Goal: Task Accomplishment & Management: Use online tool/utility

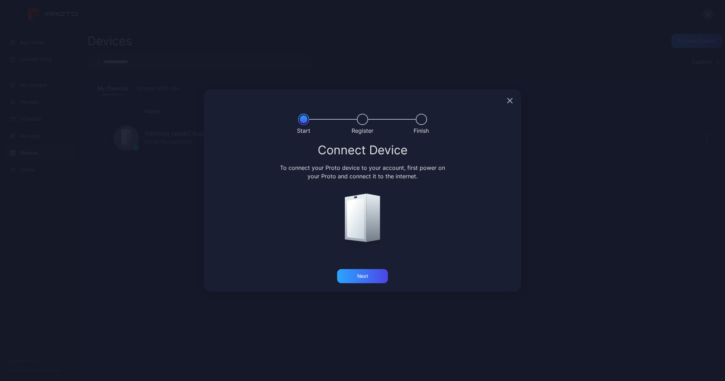
click at [513, 101] on div at bounding box center [363, 100] width 318 height 23
click at [512, 100] on icon "button" at bounding box center [510, 101] width 6 height 6
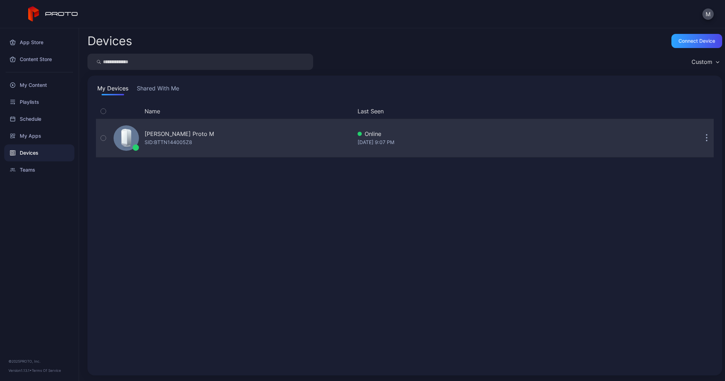
click at [188, 137] on div "[PERSON_NAME] Proto M" at bounding box center [180, 133] width 70 height 8
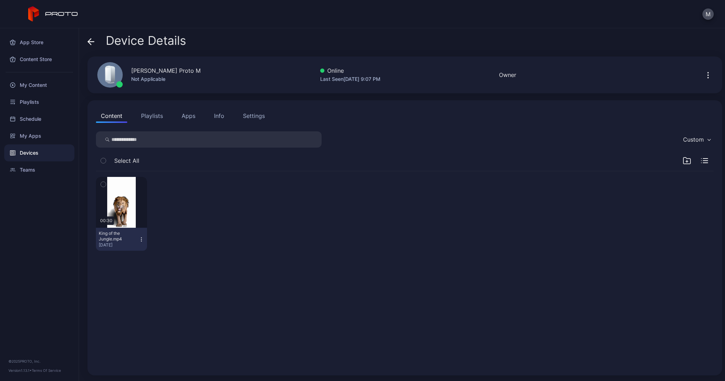
click at [257, 121] on button "Settings" at bounding box center [254, 116] width 32 height 14
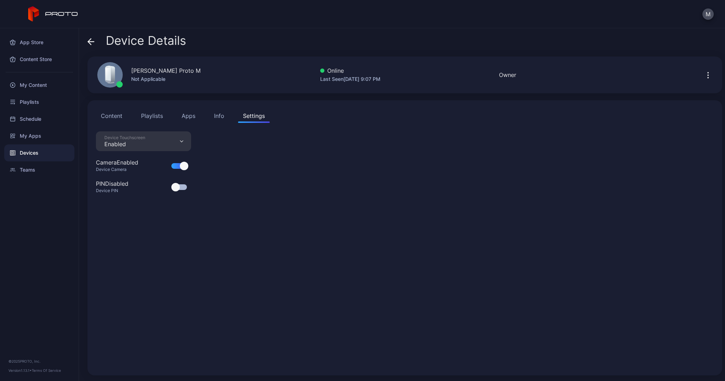
click at [218, 116] on div "Info" at bounding box center [219, 115] width 10 height 8
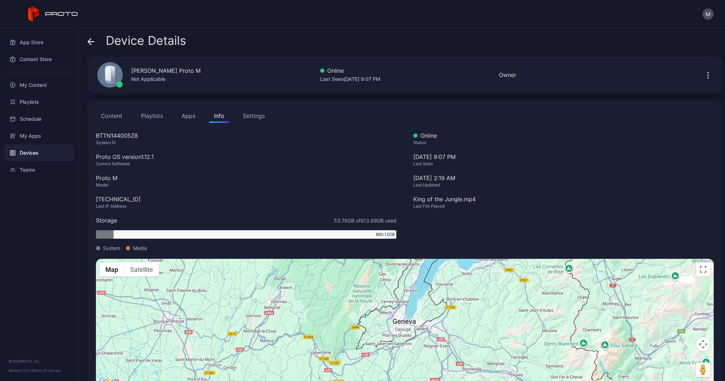
scroll to position [18, 0]
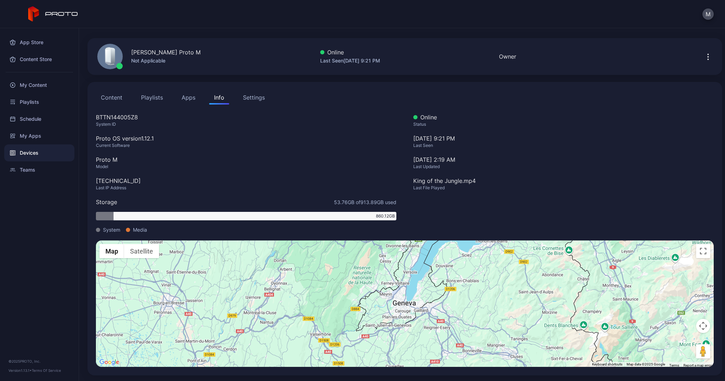
click at [190, 98] on button "Apps" at bounding box center [189, 97] width 24 height 14
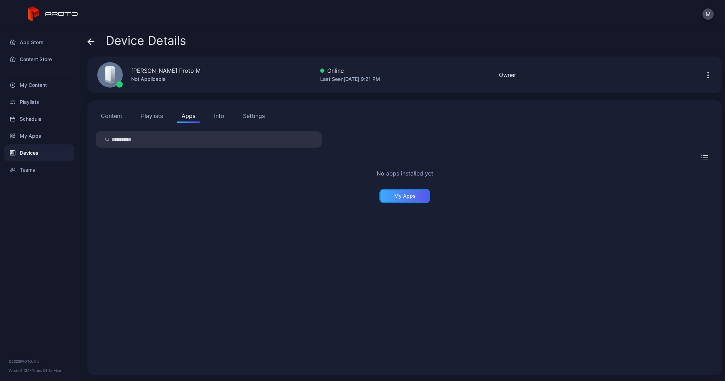
click at [398, 197] on div "My Apps" at bounding box center [405, 196] width 22 height 6
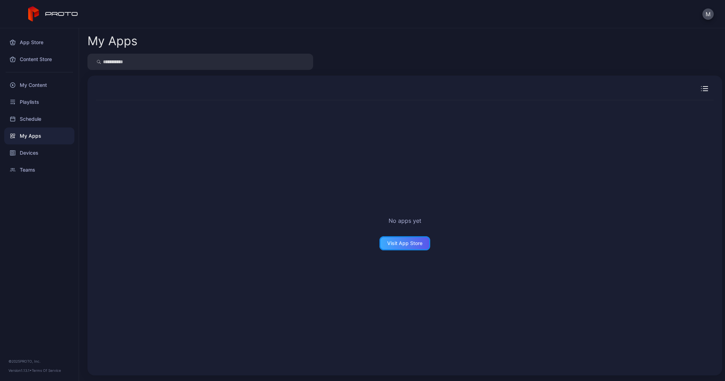
click at [405, 242] on div "Visit App Store" at bounding box center [404, 243] width 35 height 6
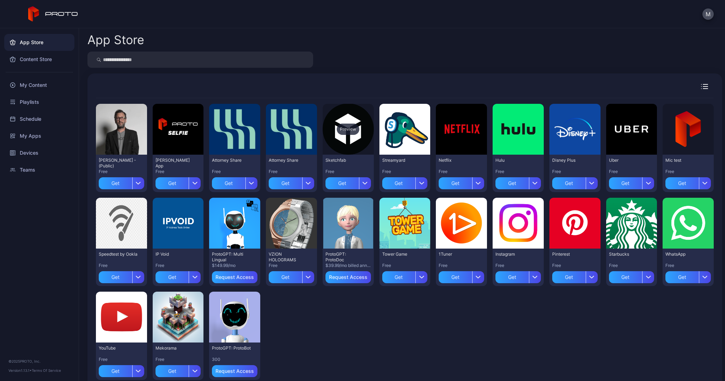
click at [366, 147] on div "Preview" at bounding box center [348, 129] width 51 height 51
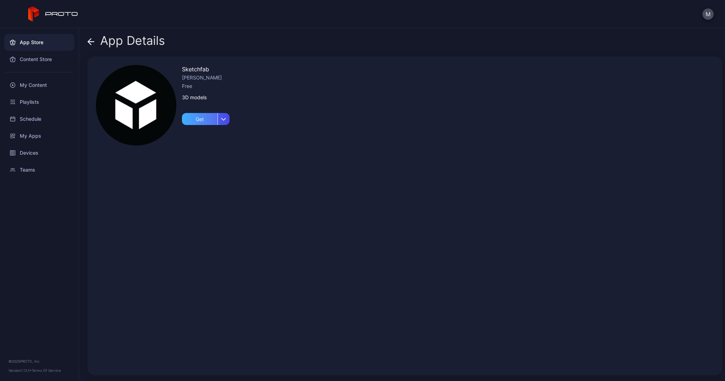
click at [188, 117] on div "Get" at bounding box center [200, 119] width 36 height 12
click at [92, 40] on icon at bounding box center [91, 41] width 7 height 7
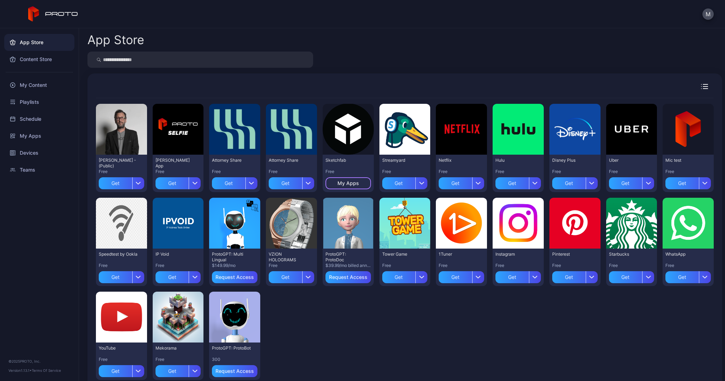
click at [359, 182] on div "My Apps" at bounding box center [349, 183] width 22 height 6
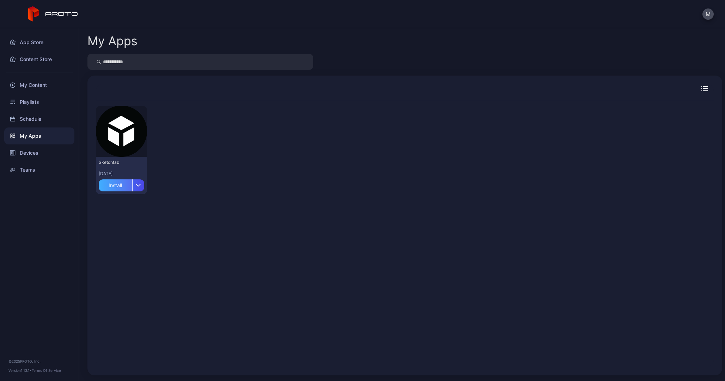
click at [121, 186] on div "Install" at bounding box center [116, 185] width 34 height 12
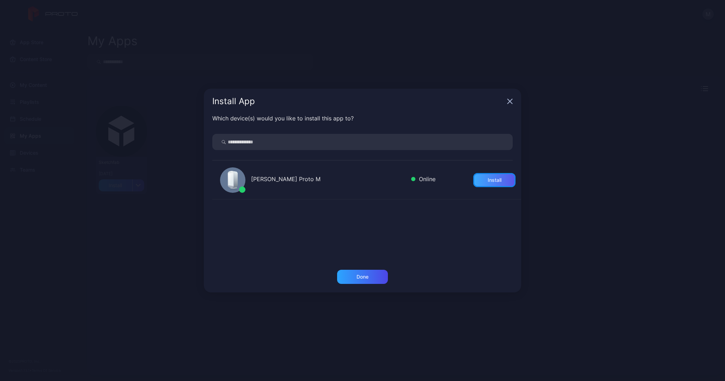
click at [494, 182] on div "Install" at bounding box center [494, 180] width 42 height 14
click at [358, 278] on div "Done" at bounding box center [363, 277] width 12 height 6
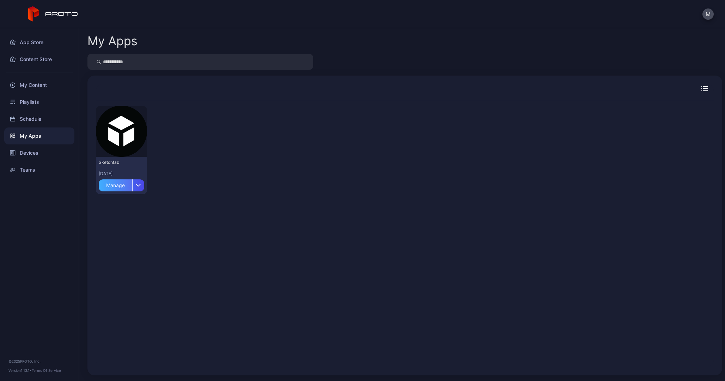
click at [127, 185] on div "Manage" at bounding box center [116, 185] width 34 height 12
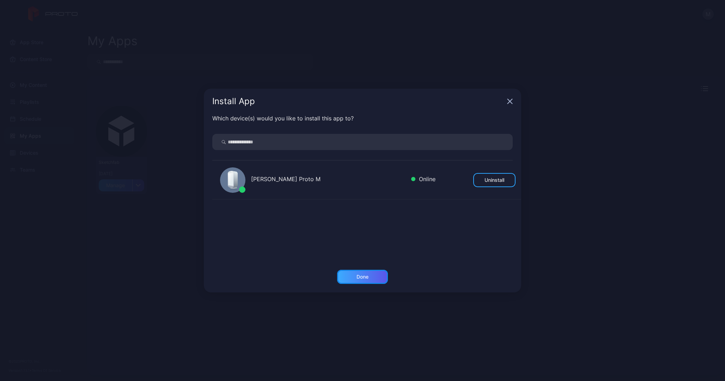
click at [366, 279] on div "Done" at bounding box center [363, 277] width 12 height 6
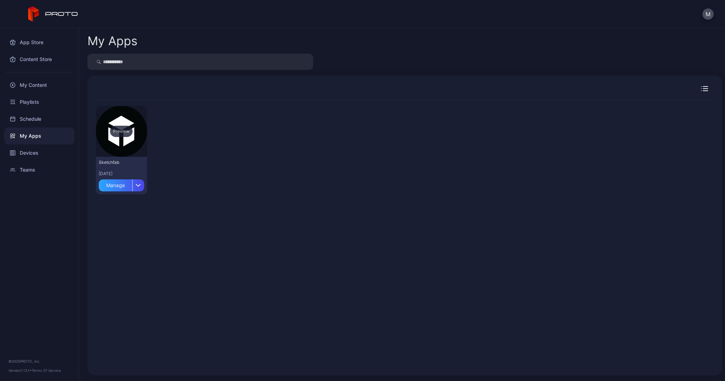
click at [135, 127] on div "Preview" at bounding box center [121, 131] width 51 height 51
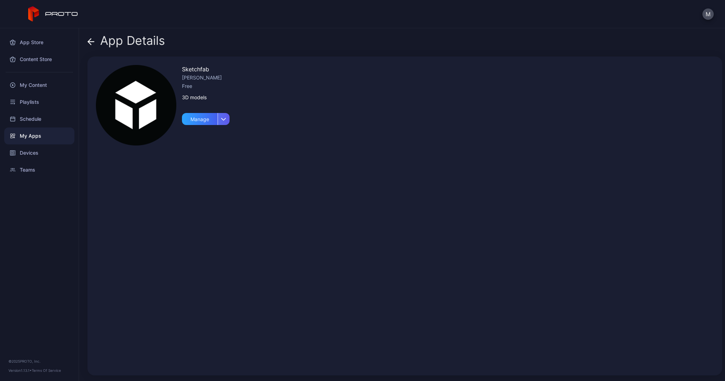
click at [226, 122] on div "button" at bounding box center [224, 119] width 12 height 12
click at [196, 142] on button "Install" at bounding box center [206, 139] width 60 height 23
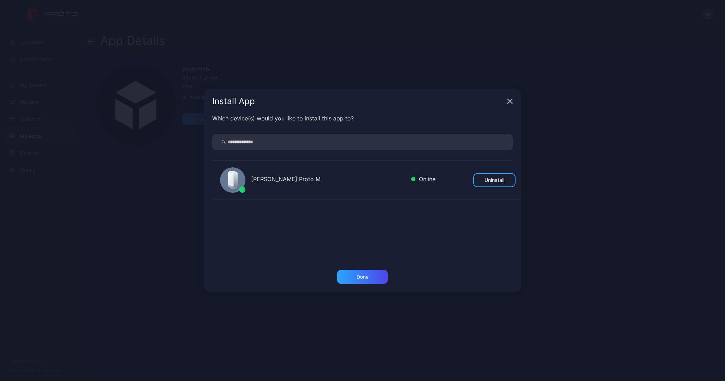
click at [405, 186] on div "[PERSON_NAME] Proto M Online Uninstall" at bounding box center [366, 180] width 309 height 39
click at [368, 280] on div "Done" at bounding box center [362, 277] width 51 height 14
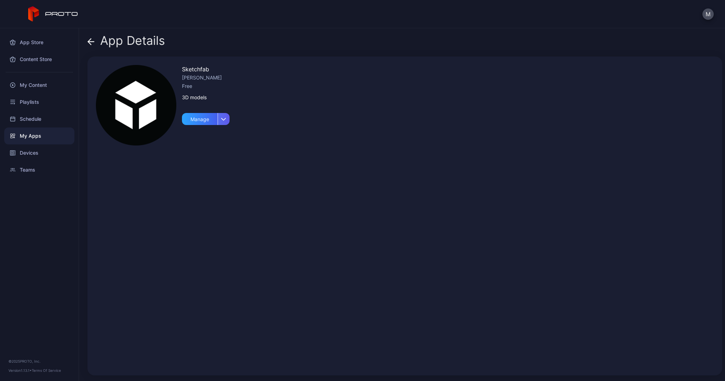
click at [223, 121] on div "button" at bounding box center [224, 119] width 12 height 12
click at [198, 122] on div "Manage" at bounding box center [200, 119] width 36 height 12
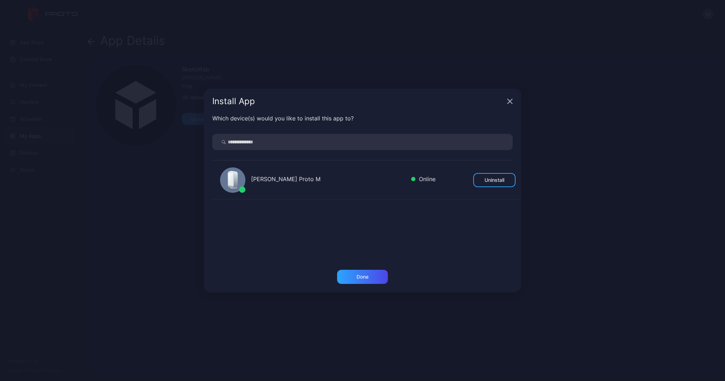
click at [238, 175] on icon at bounding box center [233, 181] width 12 height 20
click at [236, 180] on icon at bounding box center [235, 179] width 6 height 17
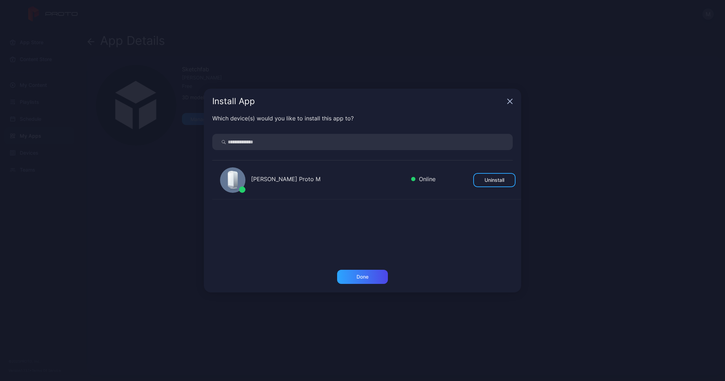
click at [508, 97] on div "Install App" at bounding box center [363, 101] width 318 height 25
click at [510, 102] on icon "button" at bounding box center [510, 101] width 5 height 5
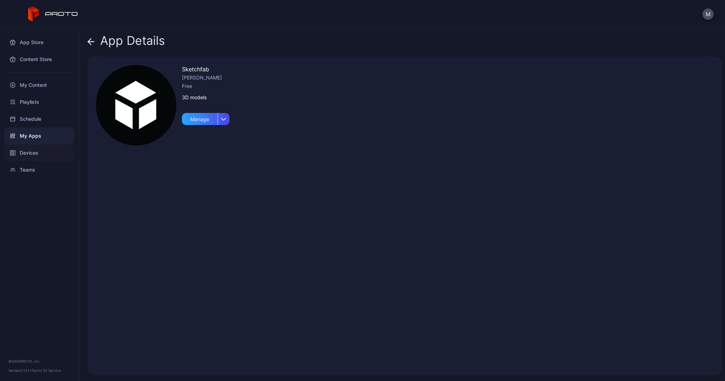
click at [39, 151] on div "Devices" at bounding box center [39, 152] width 70 height 17
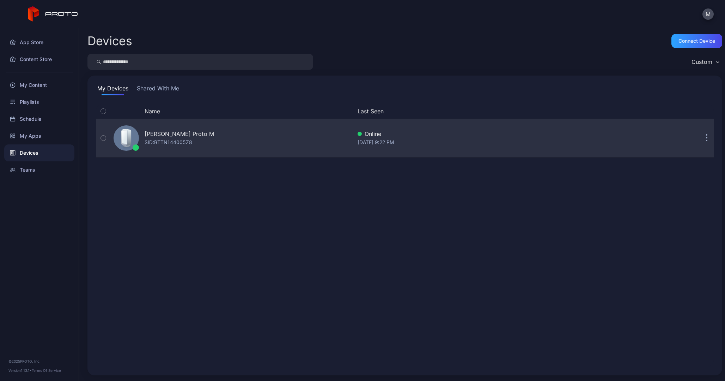
click at [209, 139] on div "[PERSON_NAME] Proto M SID: BTTN144005Z8" at bounding box center [180, 137] width 70 height 17
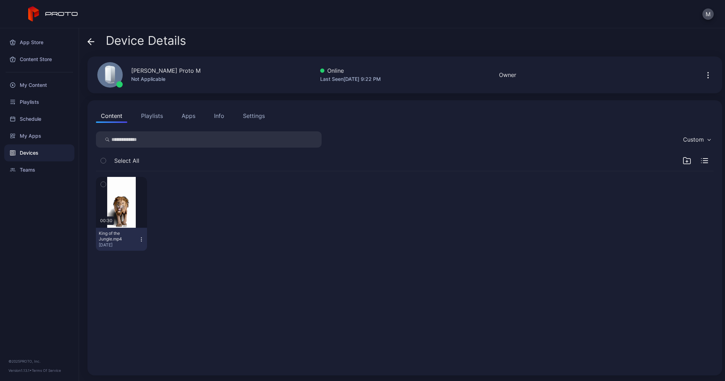
click at [177, 120] on button "Apps" at bounding box center [189, 116] width 24 height 14
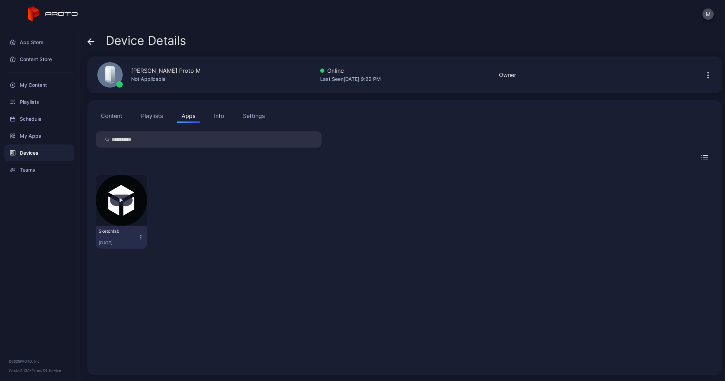
click at [139, 199] on button "button" at bounding box center [121, 200] width 51 height 51
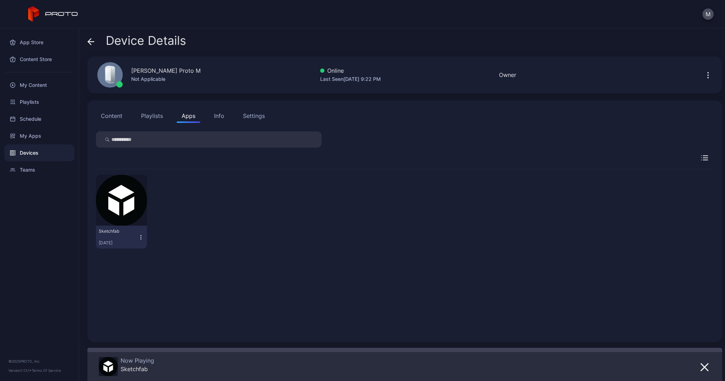
click at [463, 357] on div "Now Playing Sketchfab" at bounding box center [369, 367] width 540 height 20
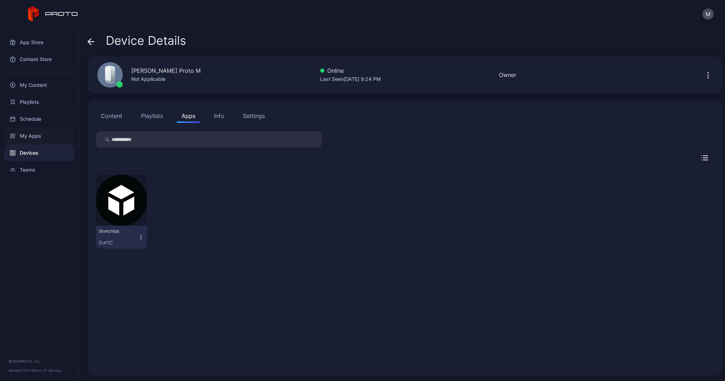
click at [36, 135] on div "My Apps" at bounding box center [39, 135] width 70 height 17
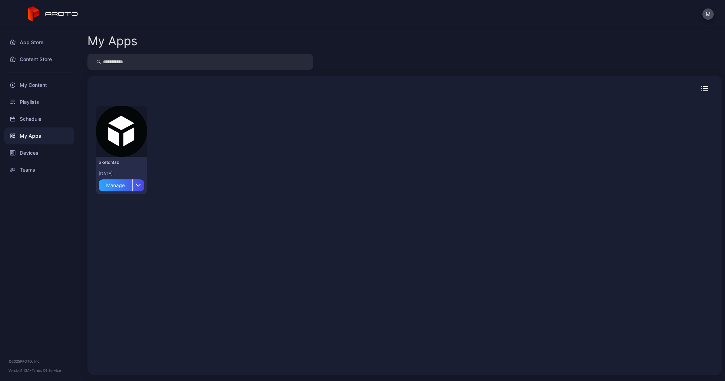
click at [31, 139] on div "My Apps" at bounding box center [39, 135] width 70 height 17
click at [36, 62] on div "Content Store" at bounding box center [39, 59] width 70 height 17
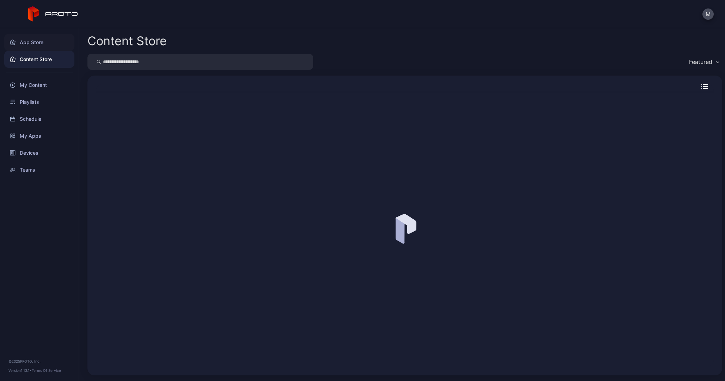
click at [36, 43] on div "App Store" at bounding box center [39, 42] width 70 height 17
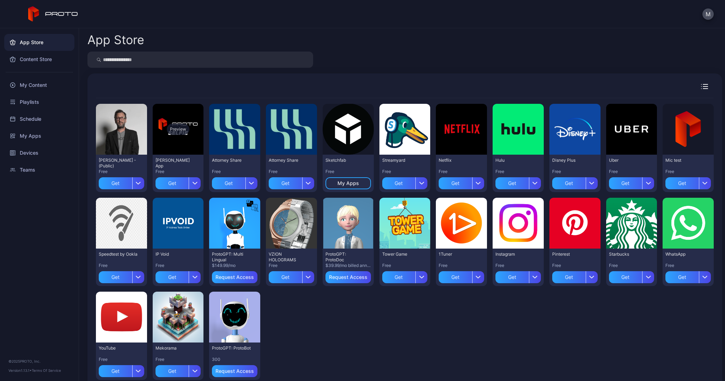
click at [187, 152] on div "Preview" at bounding box center [178, 129] width 51 height 51
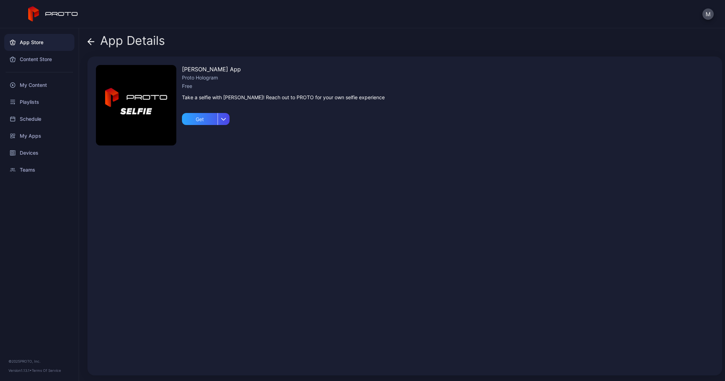
click at [137, 107] on img at bounding box center [136, 105] width 80 height 80
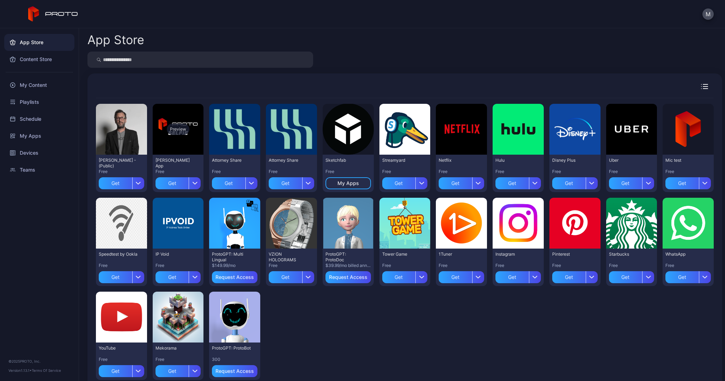
click at [182, 125] on div "Preview" at bounding box center [178, 128] width 23 height 11
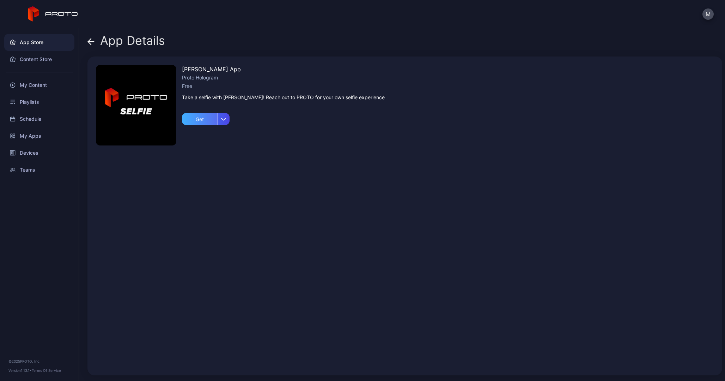
click at [198, 116] on div "Get" at bounding box center [200, 119] width 36 height 12
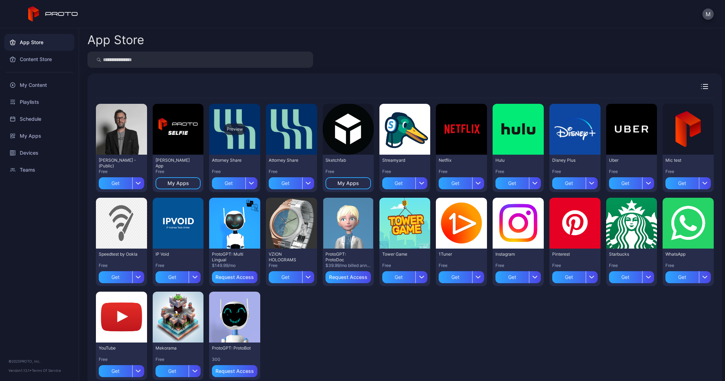
click at [248, 145] on div "Preview" at bounding box center [234, 129] width 51 height 51
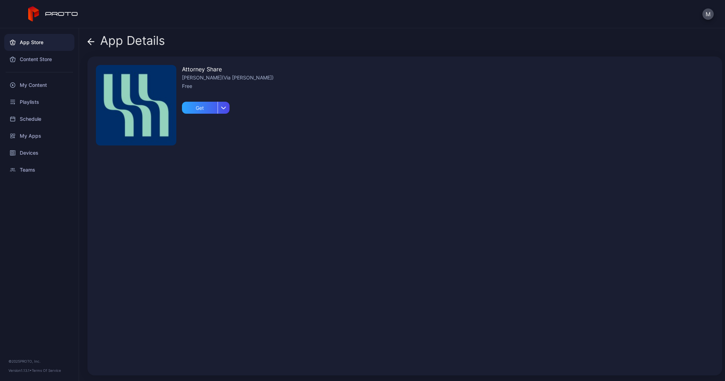
click at [217, 80] on div "[PERSON_NAME](Via [PERSON_NAME])" at bounding box center [228, 77] width 92 height 8
click at [148, 103] on img at bounding box center [136, 105] width 80 height 80
click at [95, 44] on div "App Details" at bounding box center [127, 42] width 78 height 17
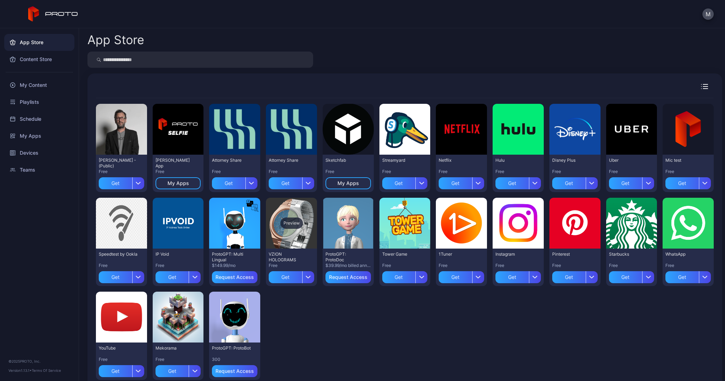
click at [317, 240] on div "Preview" at bounding box center [291, 223] width 51 height 51
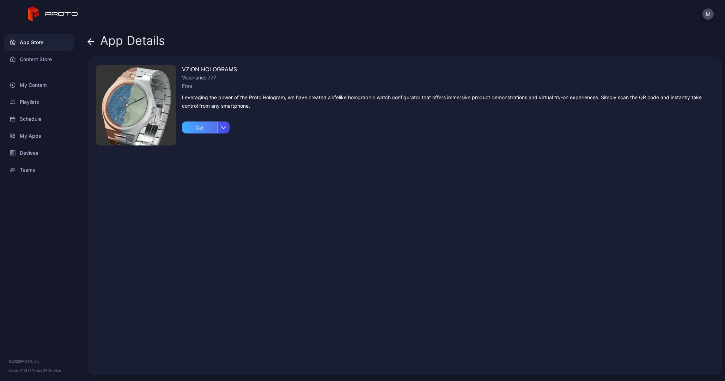
click at [204, 125] on div "Get" at bounding box center [200, 127] width 36 height 12
click at [88, 42] on icon at bounding box center [89, 41] width 3 height 6
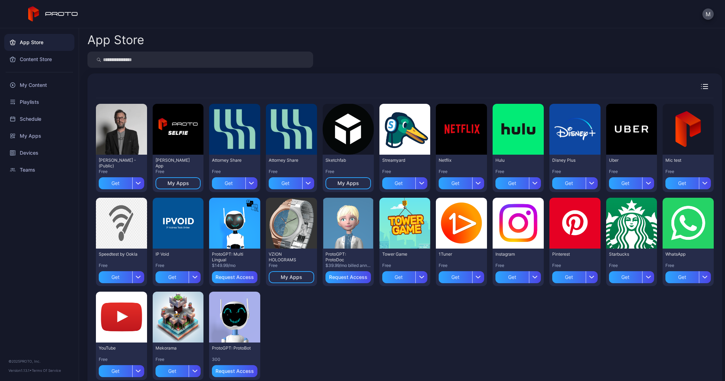
scroll to position [19, 0]
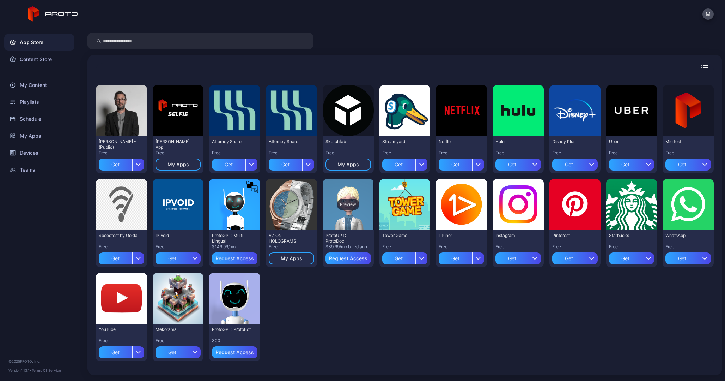
click at [374, 224] on div "Preview" at bounding box center [348, 204] width 51 height 51
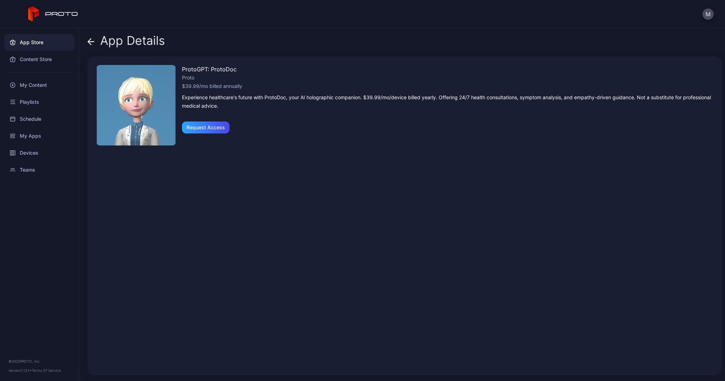
click at [92, 41] on icon at bounding box center [91, 41] width 7 height 7
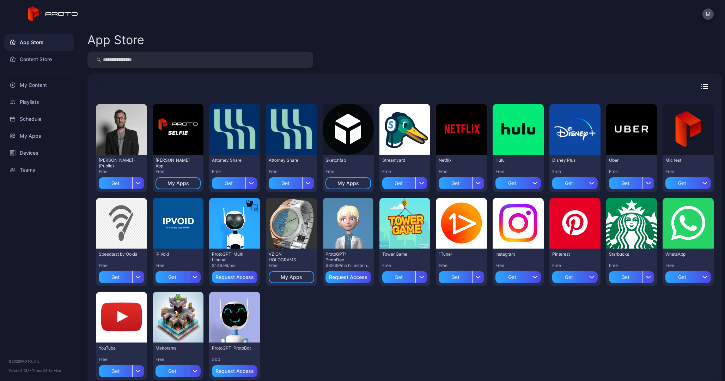
click at [703, 86] on div at bounding box center [690, 86] width 48 height 5
click at [701, 88] on icon "button" at bounding box center [704, 86] width 7 height 5
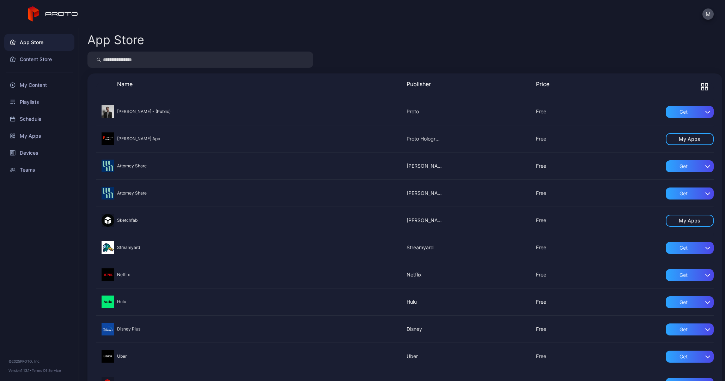
click at [701, 85] on icon "button" at bounding box center [704, 86] width 7 height 7
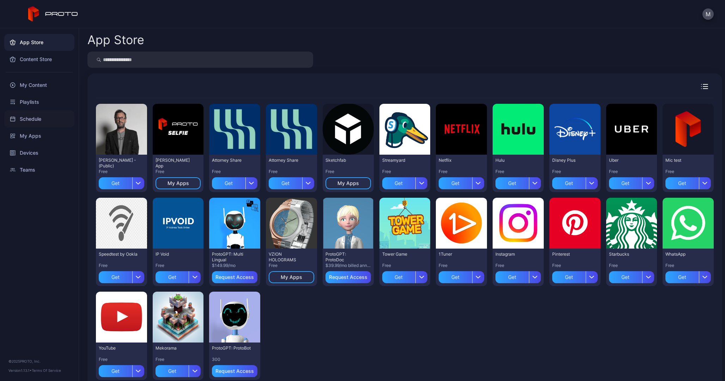
click at [26, 117] on div "Schedule" at bounding box center [39, 118] width 70 height 17
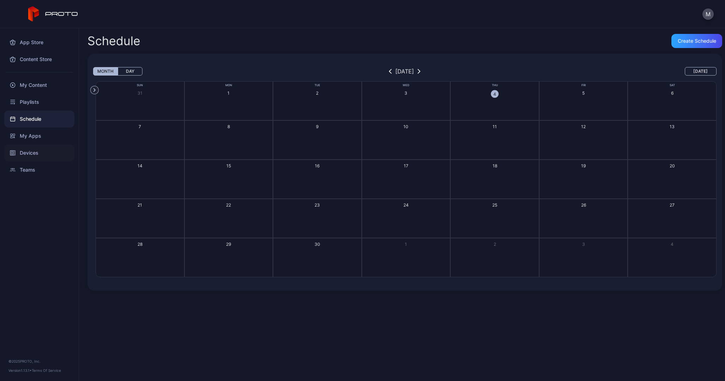
click at [31, 148] on div "Devices" at bounding box center [39, 152] width 70 height 17
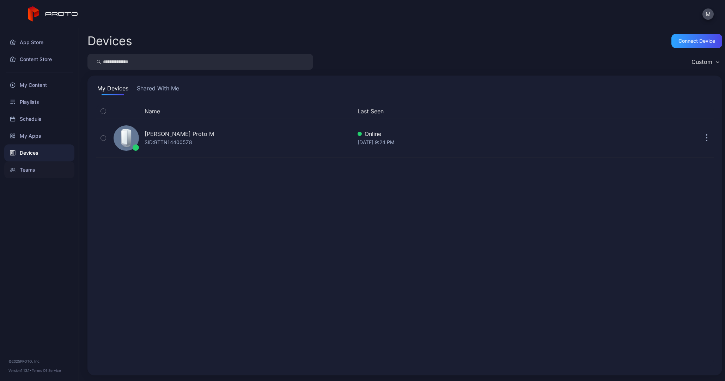
click at [38, 168] on div "Teams" at bounding box center [39, 169] width 70 height 17
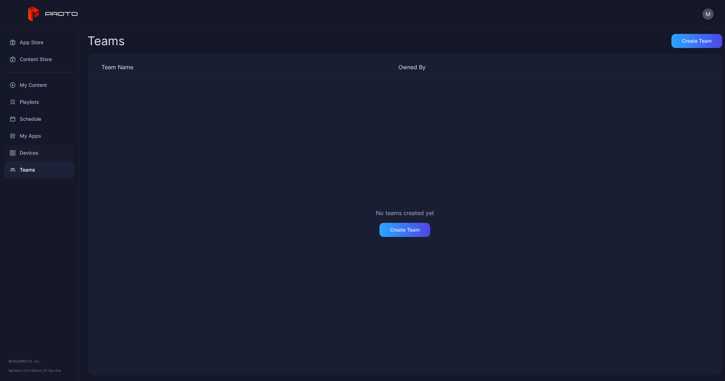
click at [43, 146] on div "Devices" at bounding box center [39, 152] width 70 height 17
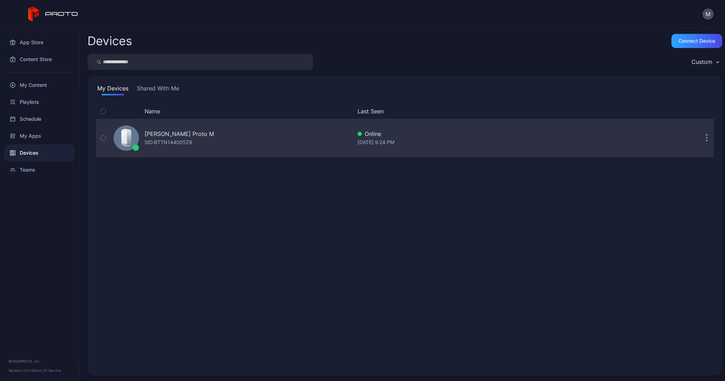
click at [210, 125] on div "[PERSON_NAME] Proto M SID: BTTN144005Z8" at bounding box center [231, 137] width 241 height 35
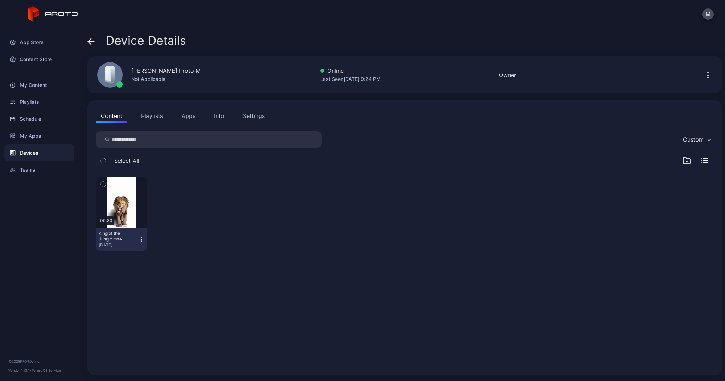
click at [189, 116] on button "Apps" at bounding box center [189, 116] width 24 height 14
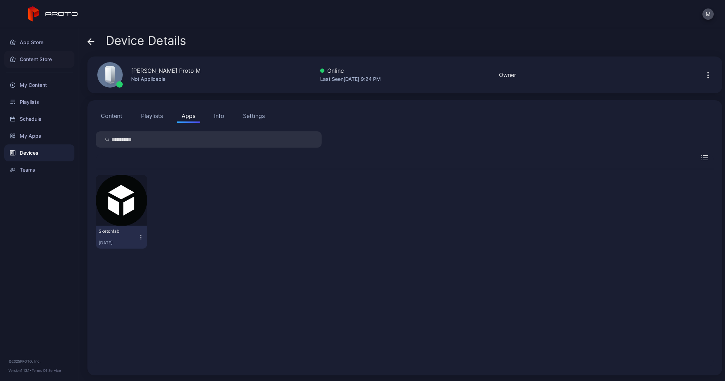
click at [35, 60] on div "Content Store" at bounding box center [39, 59] width 70 height 17
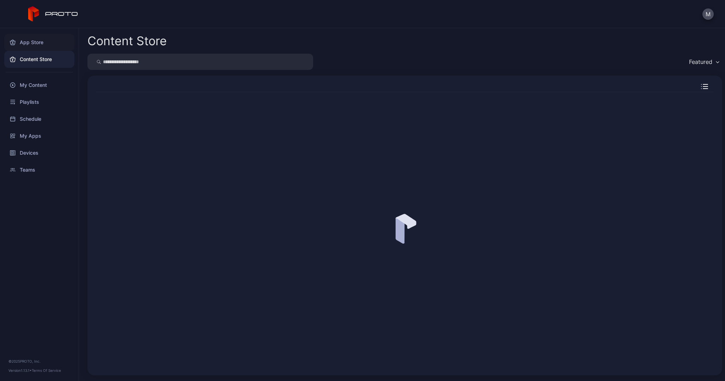
click at [35, 40] on div "App Store" at bounding box center [39, 42] width 70 height 17
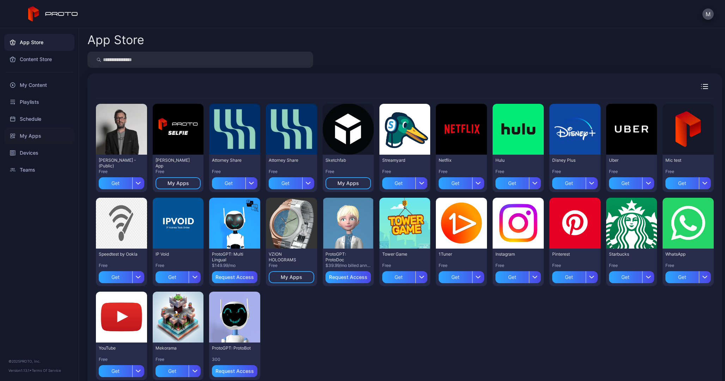
click at [34, 133] on div "My Apps" at bounding box center [39, 135] width 70 height 17
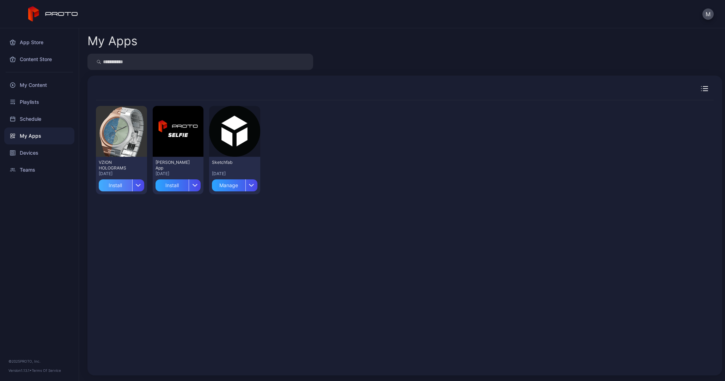
click at [116, 188] on div "Install" at bounding box center [116, 185] width 34 height 12
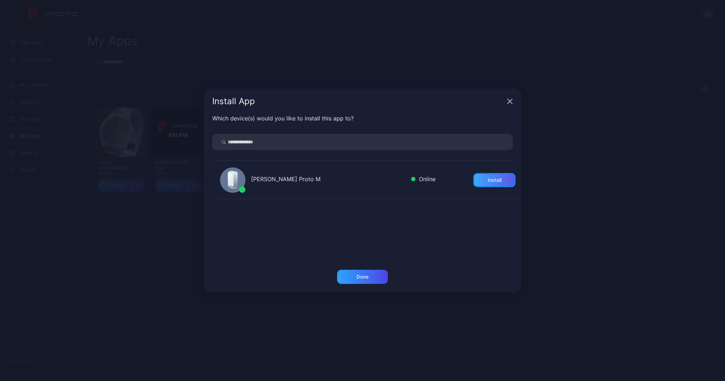
click at [487, 173] on div "Install" at bounding box center [494, 180] width 42 height 14
click at [510, 105] on div "Install App" at bounding box center [363, 101] width 318 height 25
click at [370, 281] on div "Done" at bounding box center [362, 277] width 51 height 14
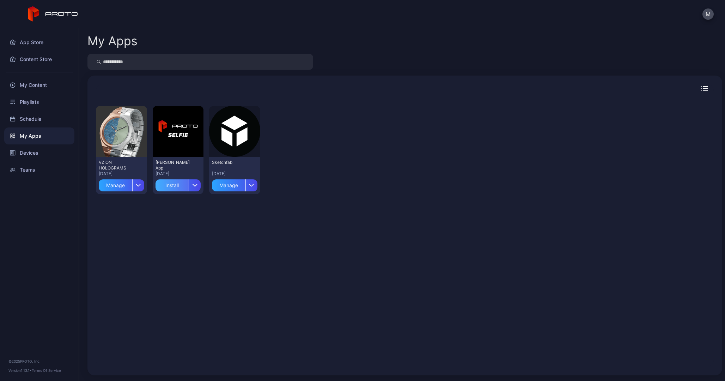
click at [179, 185] on div "Install" at bounding box center [173, 185] width 34 height 12
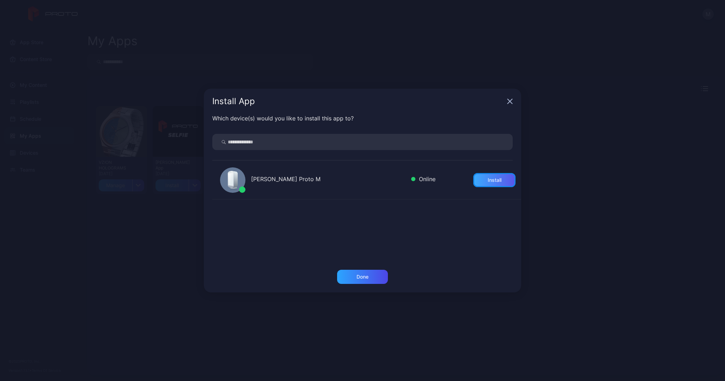
click at [492, 177] on div "Install" at bounding box center [495, 180] width 14 height 6
click at [366, 279] on div "Done" at bounding box center [363, 277] width 12 height 6
click at [366, 279] on div "Preview VZION HOLOGRAMS [DATE] Manage Preview [PERSON_NAME] App [DATE] Manage P…" at bounding box center [405, 233] width 618 height 266
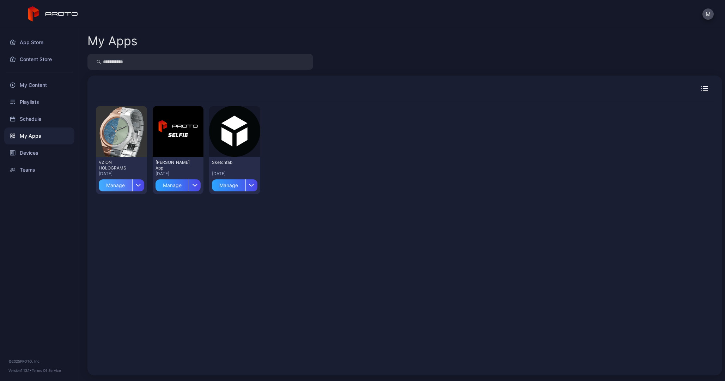
click at [120, 186] on div "Manage" at bounding box center [116, 185] width 34 height 12
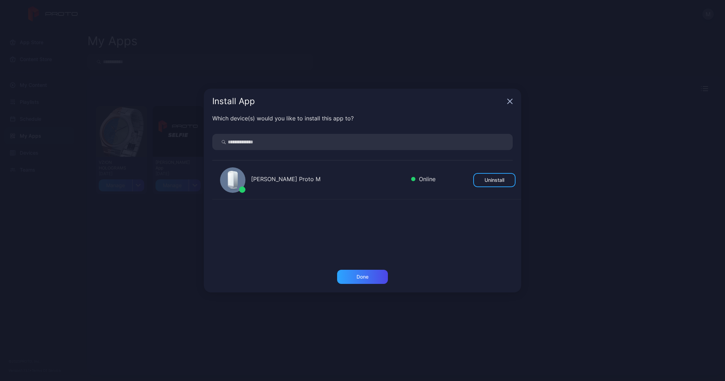
click at [512, 101] on icon "button" at bounding box center [510, 101] width 6 height 6
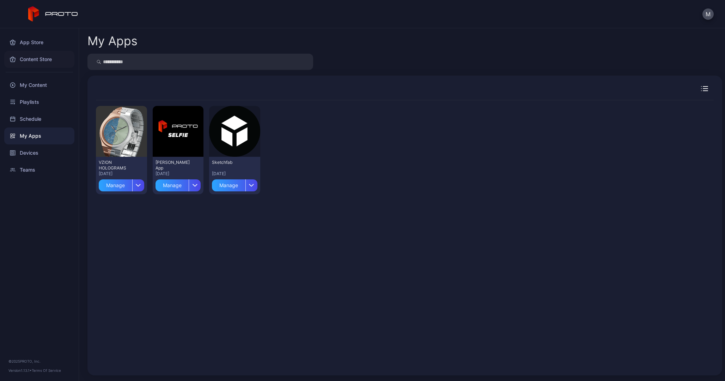
click at [29, 57] on div "Content Store" at bounding box center [39, 59] width 70 height 17
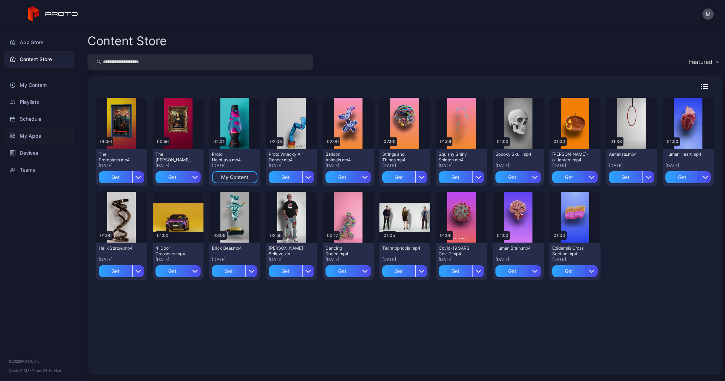
click at [37, 135] on div "My Apps" at bounding box center [39, 135] width 70 height 17
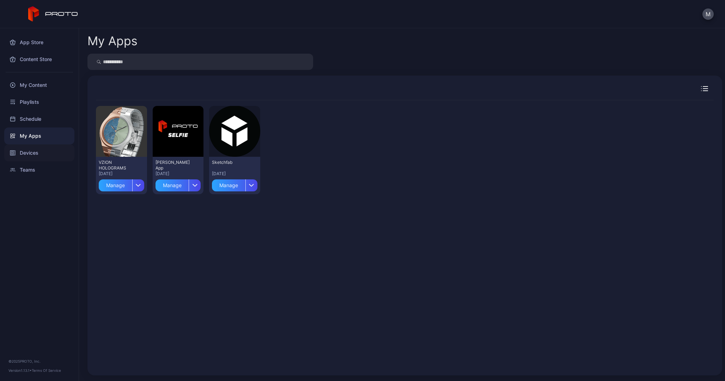
click at [32, 154] on div "Devices" at bounding box center [39, 152] width 70 height 17
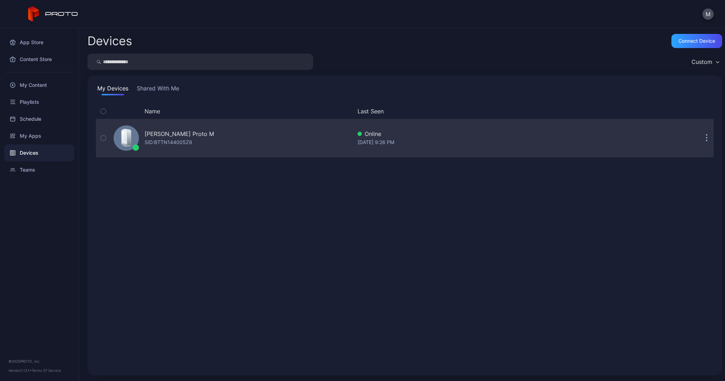
click at [159, 135] on div "[PERSON_NAME] Proto M" at bounding box center [180, 133] width 70 height 8
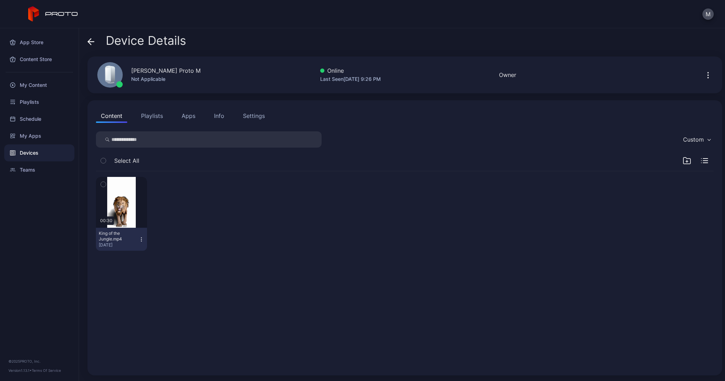
click at [187, 127] on div "Content Playlists Apps Info Settings Custom Select All 00:30 King of the Jungle…" at bounding box center [405, 237] width 635 height 275
click at [188, 116] on button "Apps" at bounding box center [189, 116] width 24 height 14
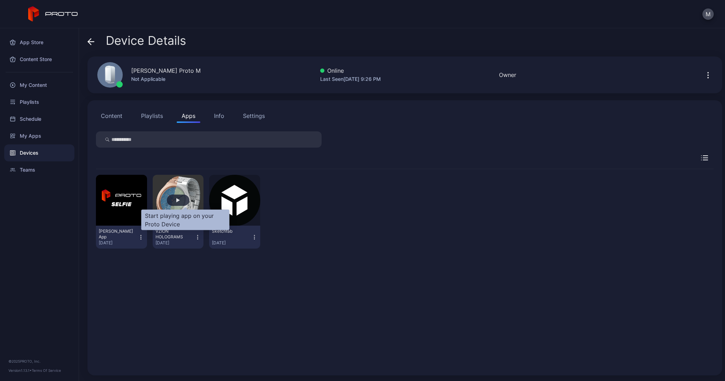
click at [180, 200] on div "button" at bounding box center [178, 200] width 4 height 4
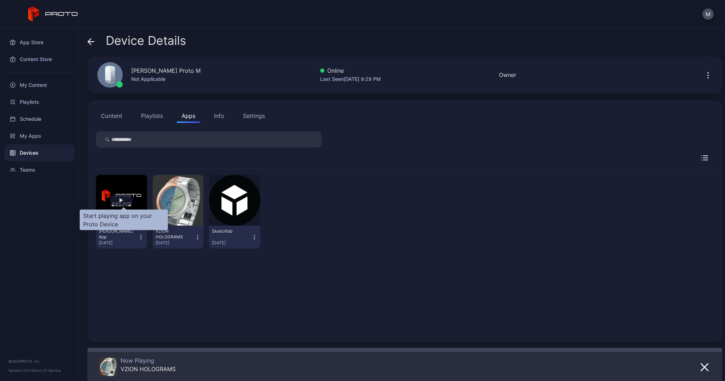
click at [127, 198] on div "button" at bounding box center [121, 199] width 23 height 11
click at [41, 63] on div "Content Store" at bounding box center [39, 59] width 70 height 17
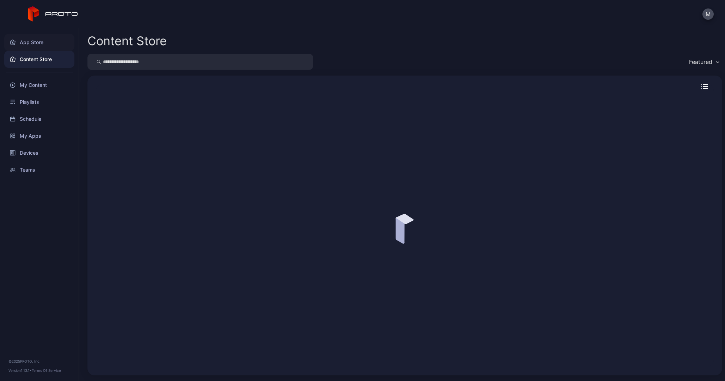
click at [38, 42] on div "App Store" at bounding box center [39, 42] width 70 height 17
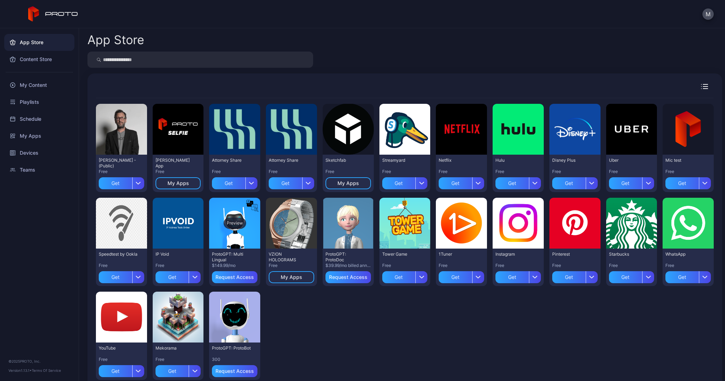
click at [246, 222] on div "Preview" at bounding box center [235, 222] width 23 height 11
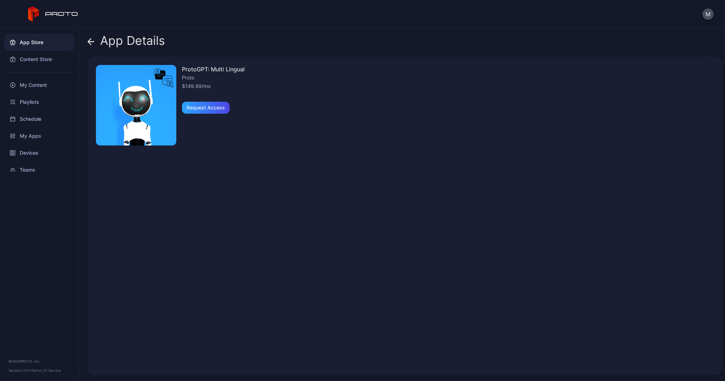
click at [88, 36] on span at bounding box center [91, 40] width 7 height 13
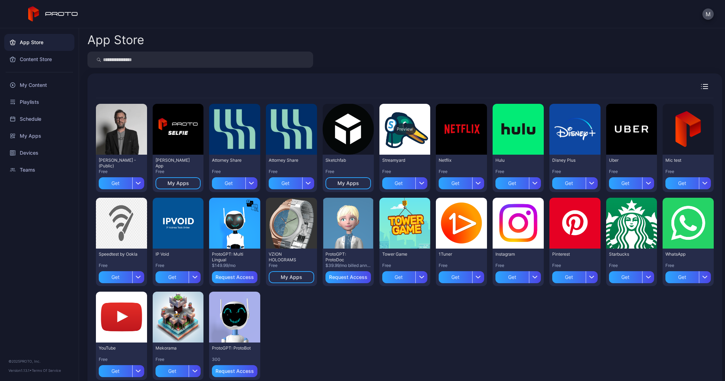
click at [420, 128] on div "Preview" at bounding box center [405, 129] width 51 height 51
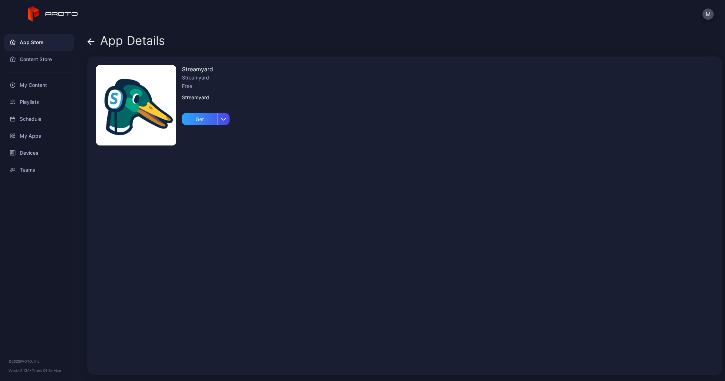
click at [90, 37] on span at bounding box center [91, 40] width 7 height 13
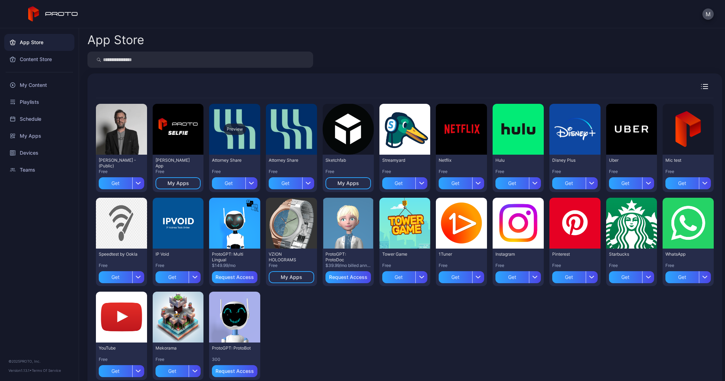
click at [242, 131] on div "Preview" at bounding box center [235, 128] width 23 height 11
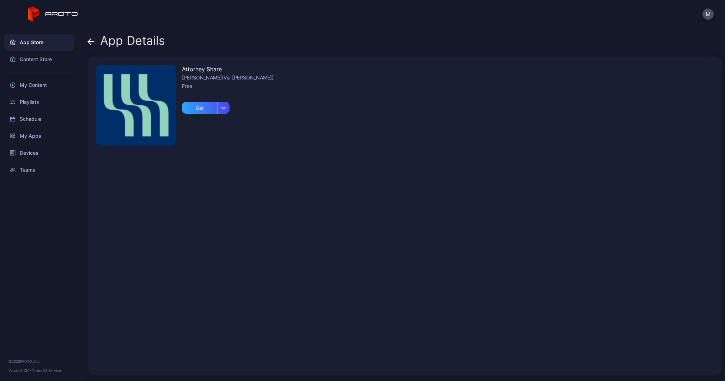
click at [92, 37] on span at bounding box center [91, 40] width 7 height 13
